Goal: Find specific page/section: Find specific page/section

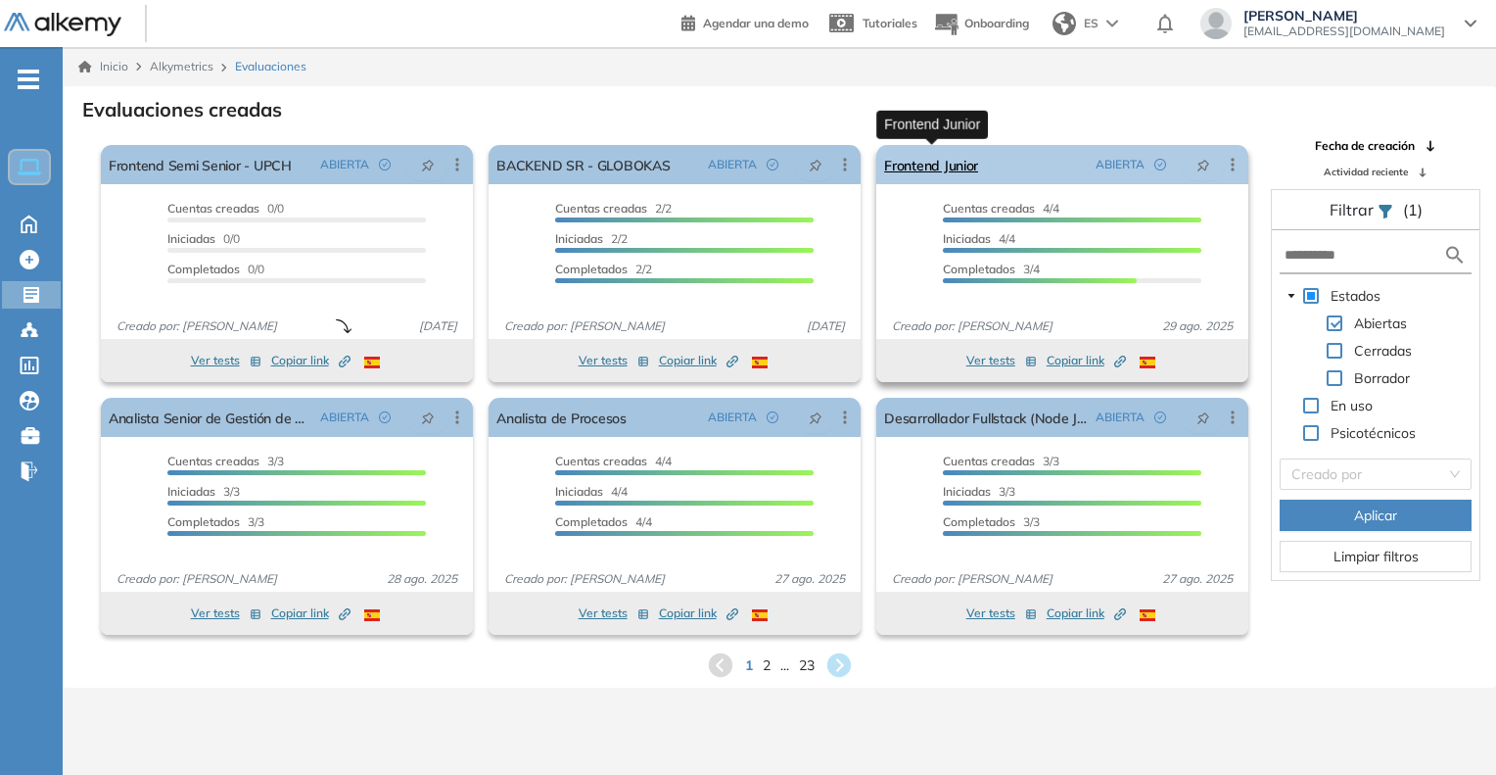
click at [951, 157] on link "Frontend Junior" at bounding box center [931, 164] width 94 height 39
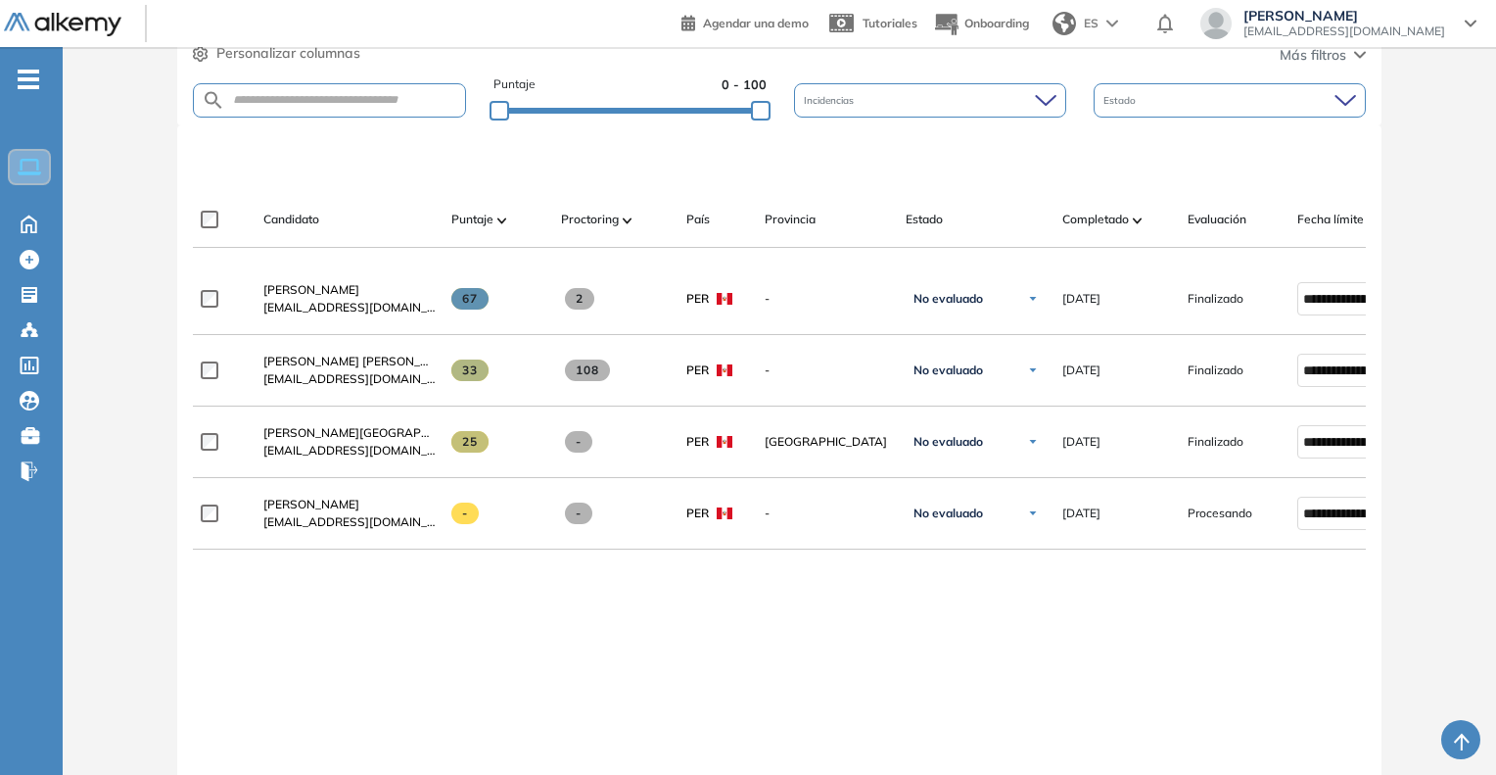
scroll to position [588, 0]
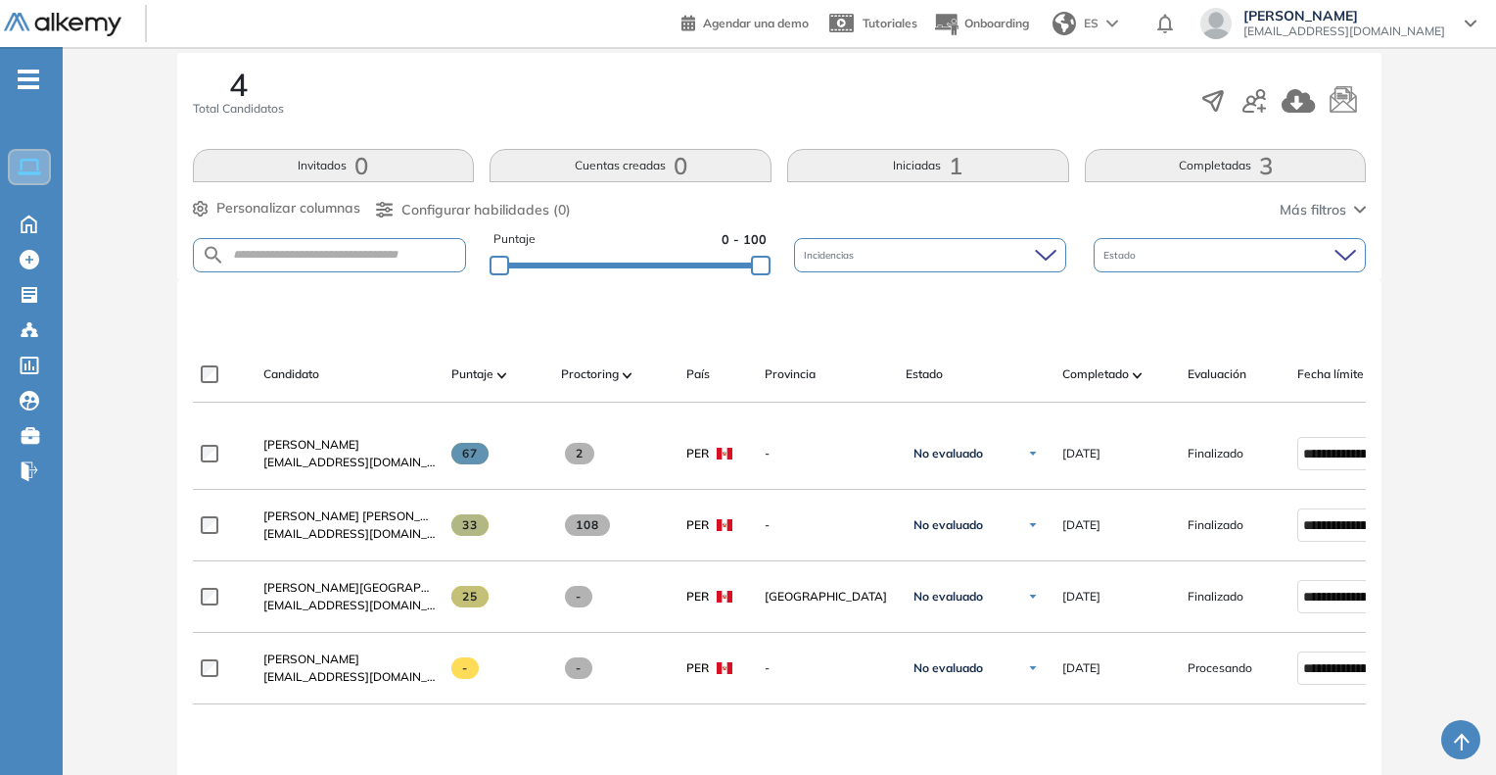
scroll to position [490, 0]
